Goal: Navigation & Orientation: Find specific page/section

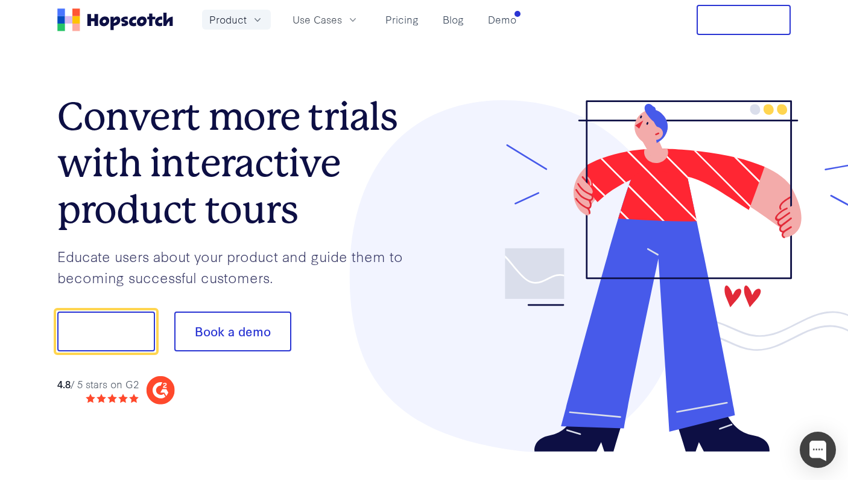
click at [234, 24] on span "Product" at bounding box center [227, 19] width 37 height 15
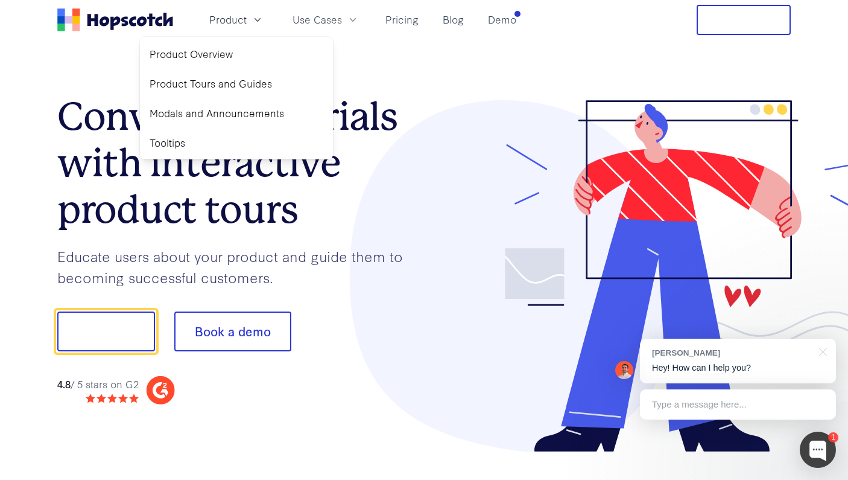
click at [717, 405] on div "Type a message here..." at bounding box center [738, 404] width 196 height 30
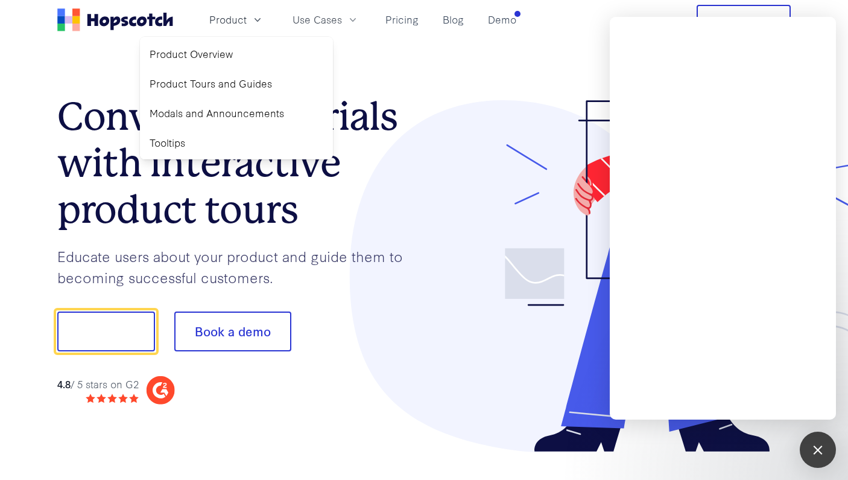
click at [549, 76] on section "Convert more trials with interactive product tours Educate users about your pro…" at bounding box center [423, 276] width 733 height 472
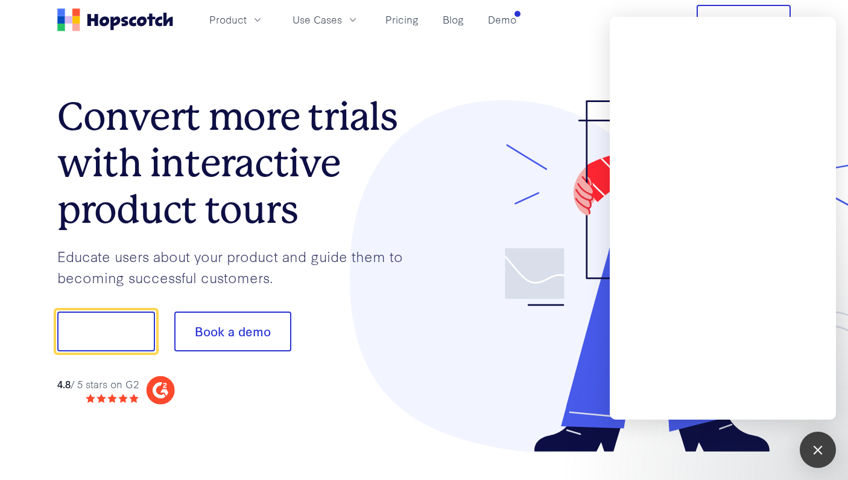
click at [797, 7] on div "Product Use Cases Pricing Blog Demo Free Trial" at bounding box center [424, 20] width 772 height 30
click at [557, 18] on nav "Product Use Cases Pricing Blog Demo Free Trial" at bounding box center [423, 20] width 733 height 30
click at [808, 446] on div "1" at bounding box center [818, 449] width 36 height 36
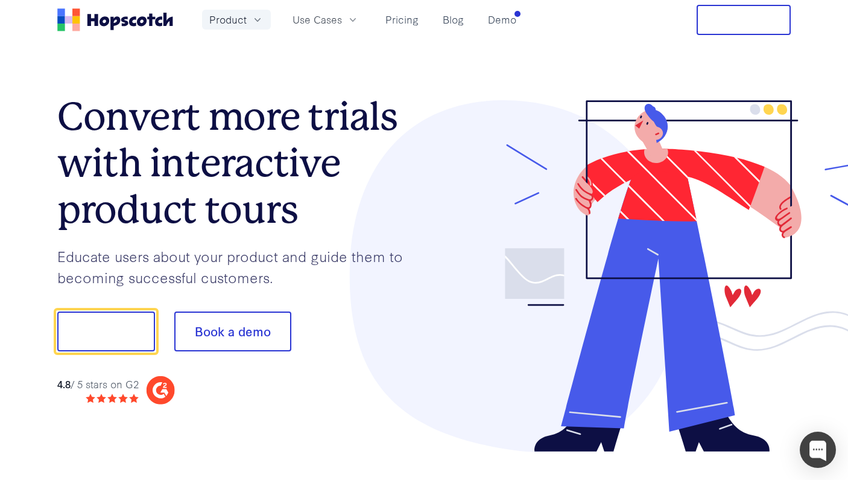
click at [223, 25] on span "Product" at bounding box center [227, 19] width 37 height 15
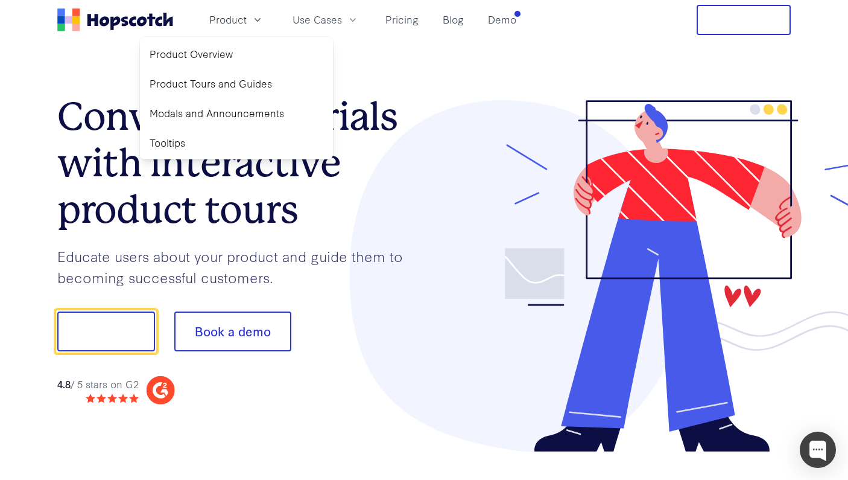
click at [101, 55] on section "Convert more trials with interactive product tours Educate users about your pro…" at bounding box center [423, 276] width 733 height 472
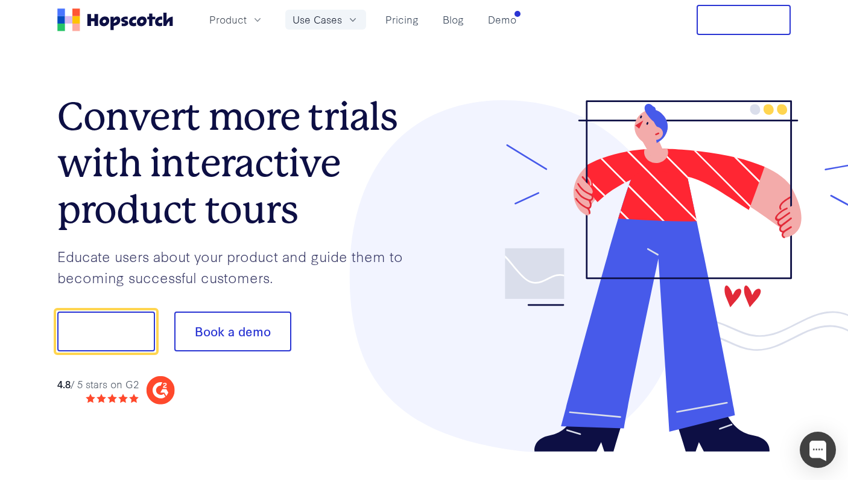
click at [308, 25] on span "Use Cases" at bounding box center [317, 19] width 49 height 15
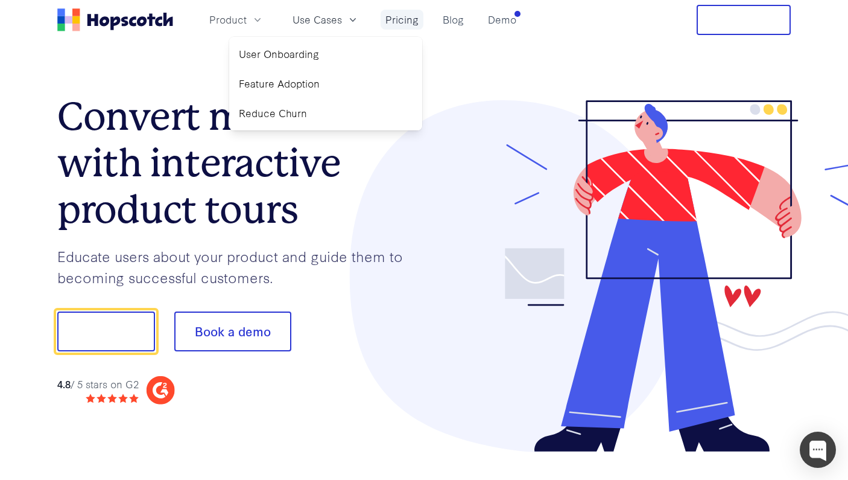
click at [384, 25] on link "Pricing" at bounding box center [402, 20] width 43 height 20
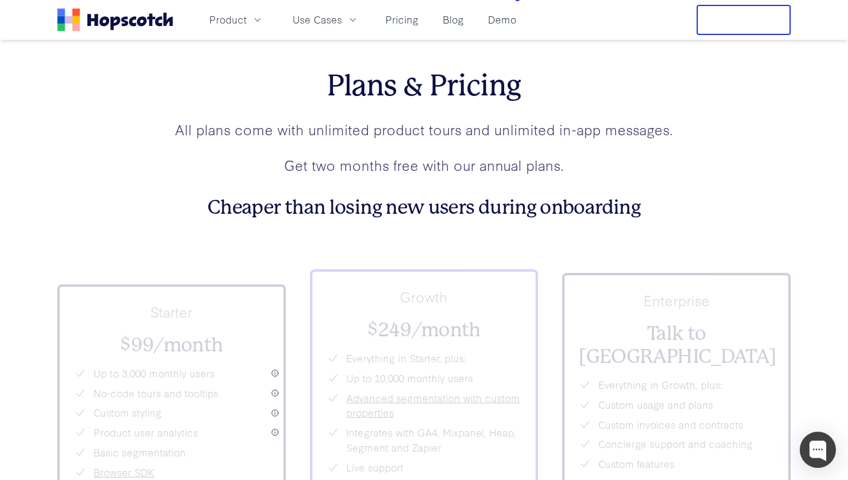
scroll to position [4243, 0]
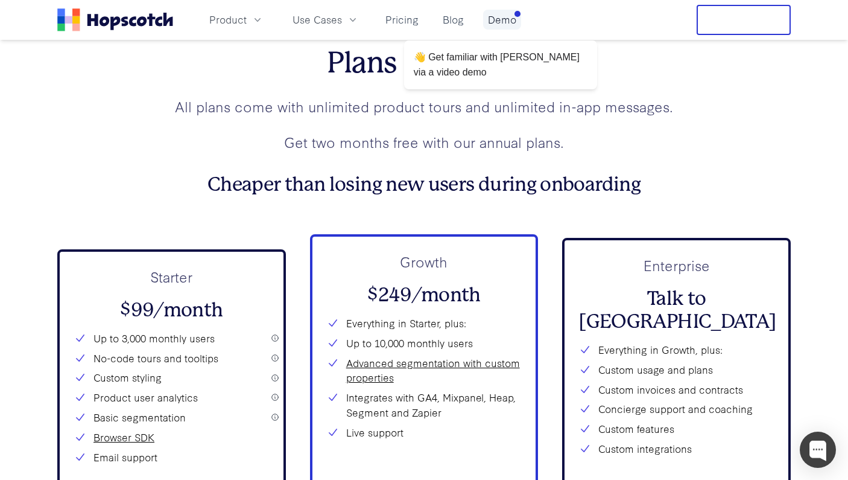
click at [511, 22] on link "Demo" at bounding box center [502, 20] width 38 height 20
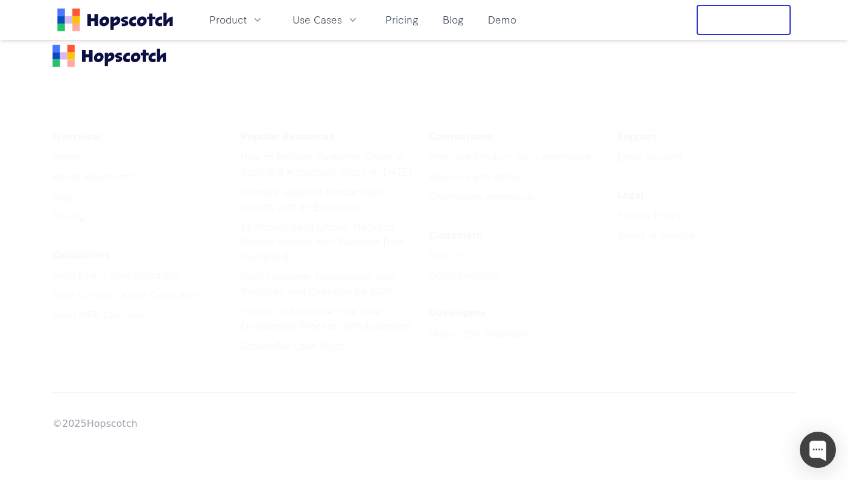
scroll to position [1965, 0]
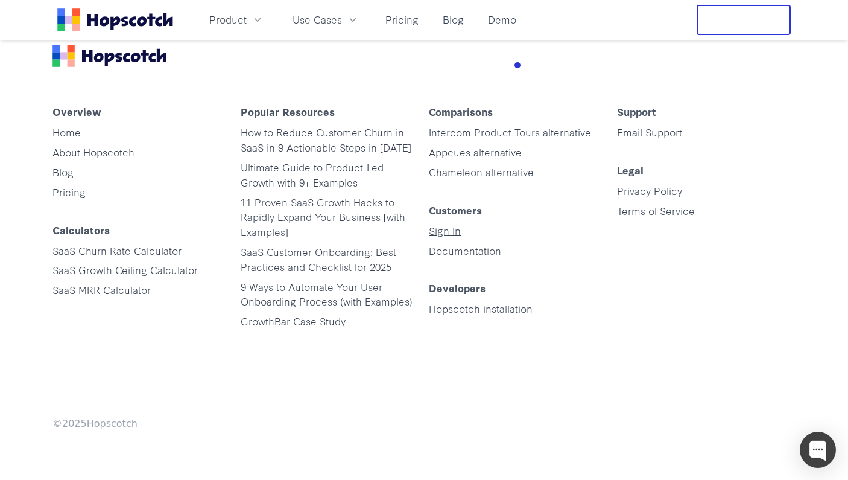
click at [441, 236] on link "Sign In" at bounding box center [445, 230] width 32 height 14
